Goal: Find specific page/section

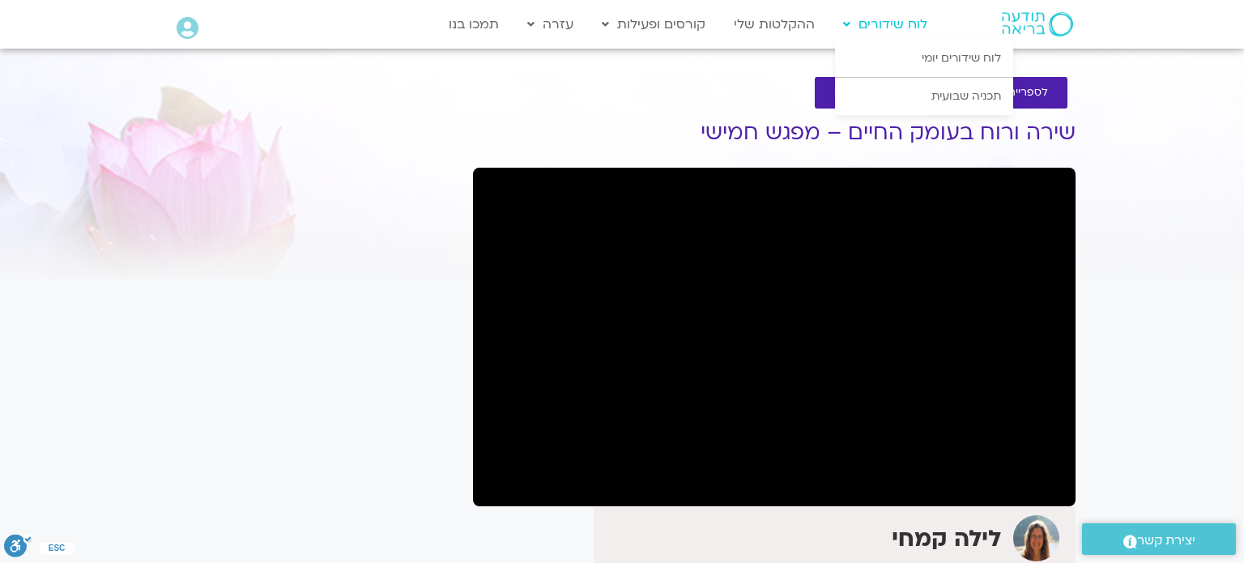
click at [903, 29] on link "לוח שידורים" at bounding box center [885, 24] width 100 height 31
click at [916, 54] on link "לוח שידורים יומי" at bounding box center [924, 58] width 178 height 37
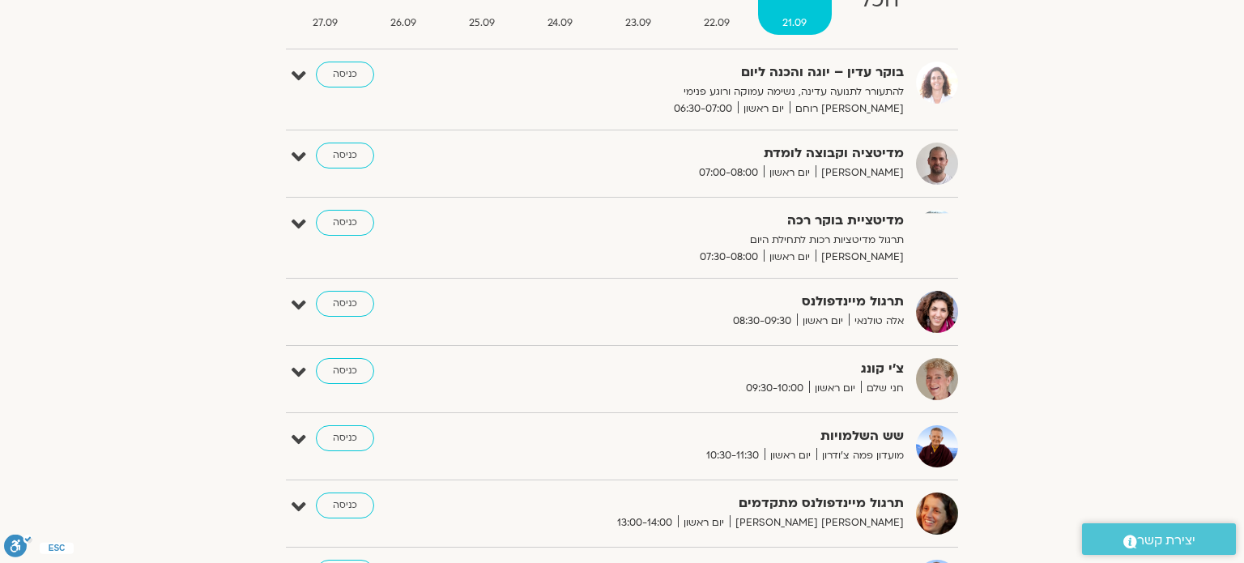
scroll to position [194, 0]
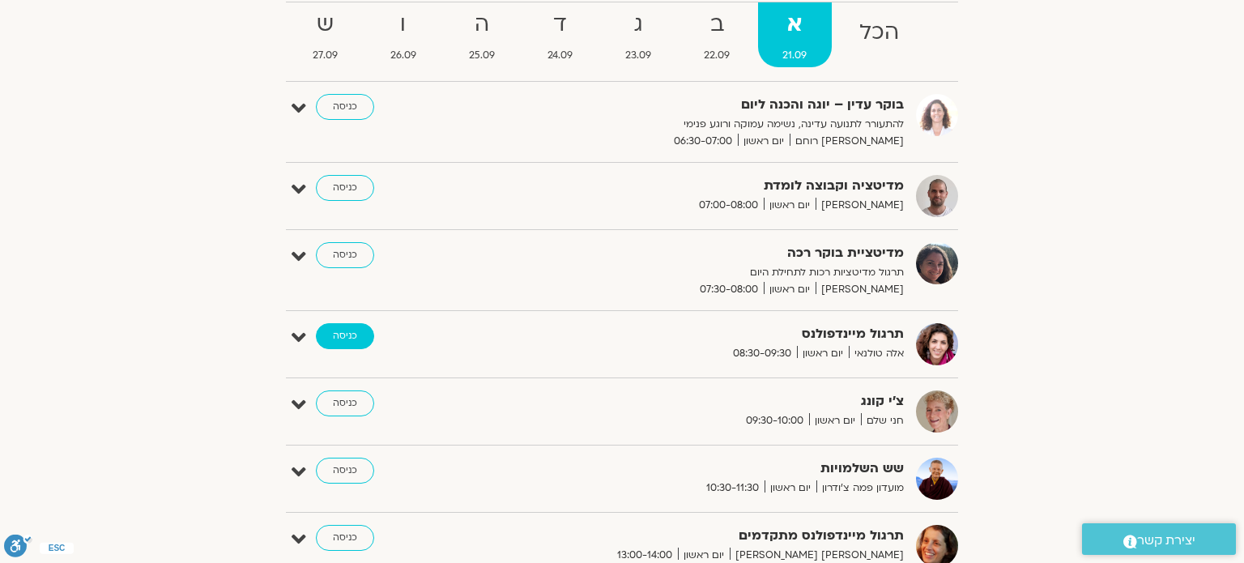
click at [342, 334] on link "כניסה" at bounding box center [345, 336] width 58 height 26
